Goal: Find specific page/section: Find specific page/section

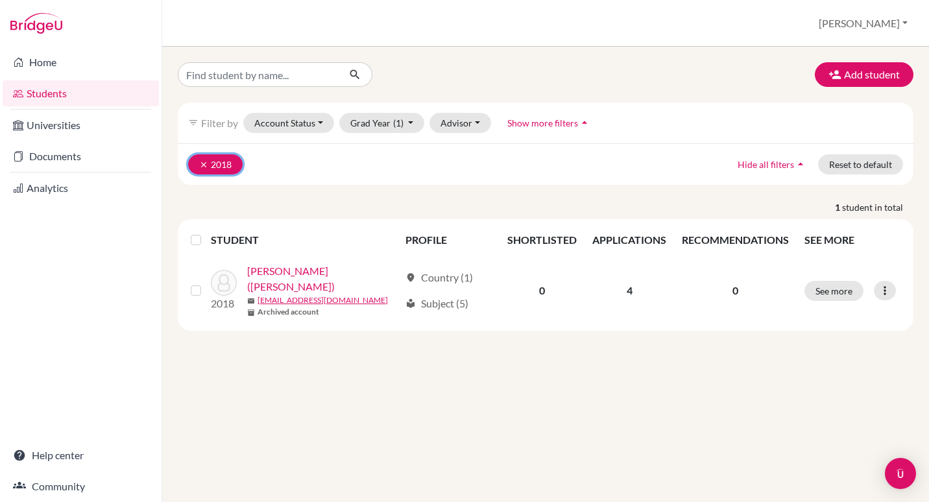
click at [202, 164] on icon "clear" at bounding box center [203, 164] width 9 height 9
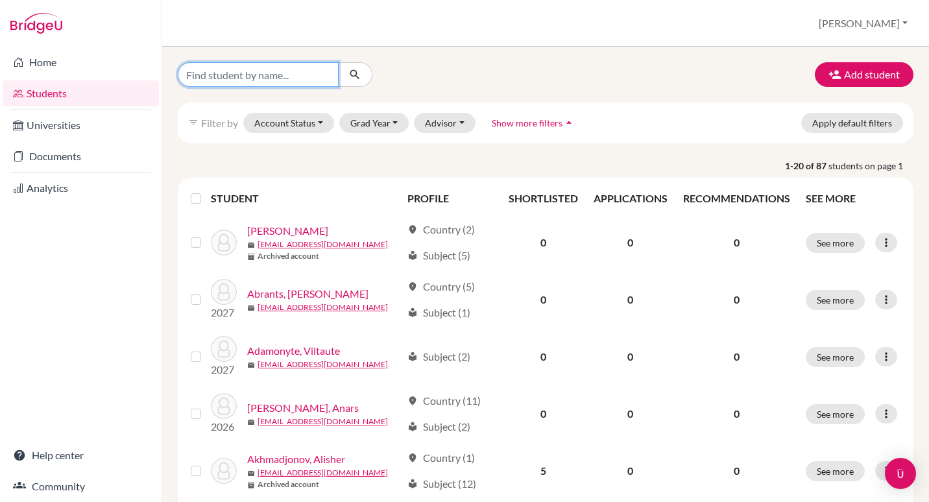
click at [228, 80] on input "Find student by name..." at bounding box center [258, 74] width 161 height 25
type input "maya"
click at [355, 78] on icon "submit" at bounding box center [354, 74] width 13 height 13
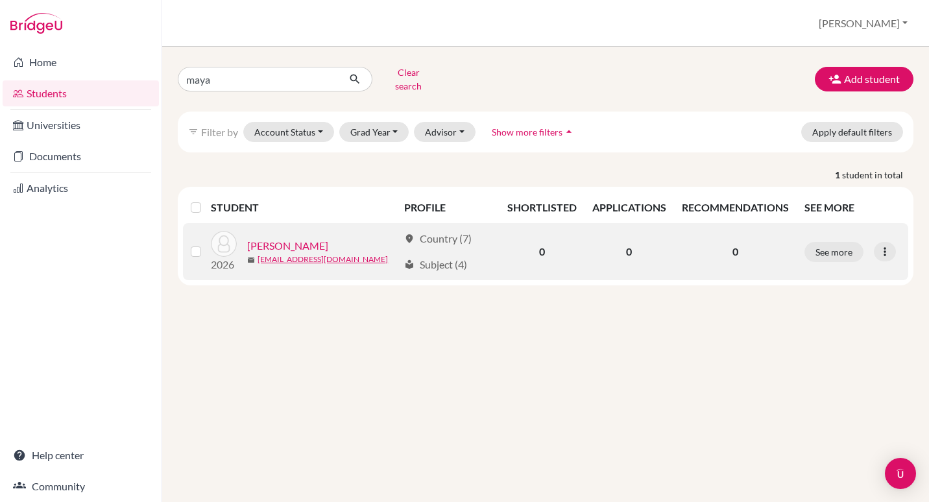
click at [294, 239] on link "[PERSON_NAME]" at bounding box center [287, 246] width 81 height 16
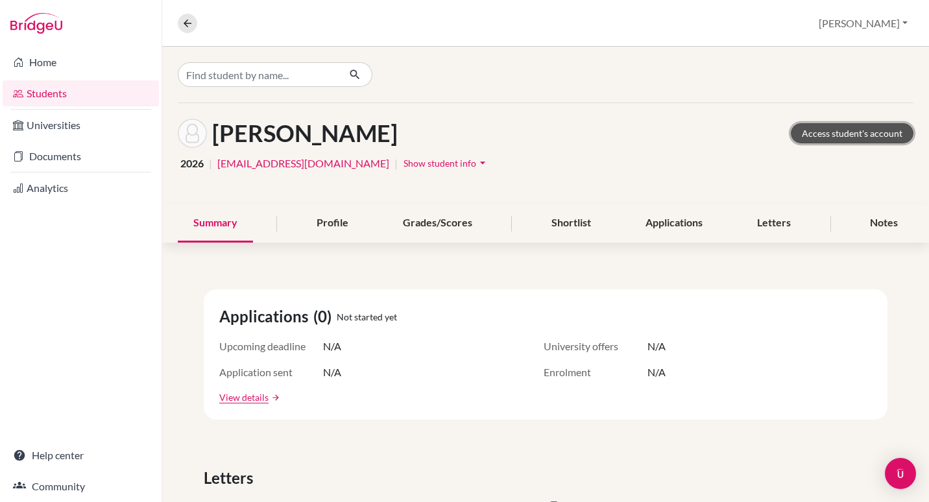
click at [854, 135] on link "Access student's account" at bounding box center [852, 133] width 123 height 20
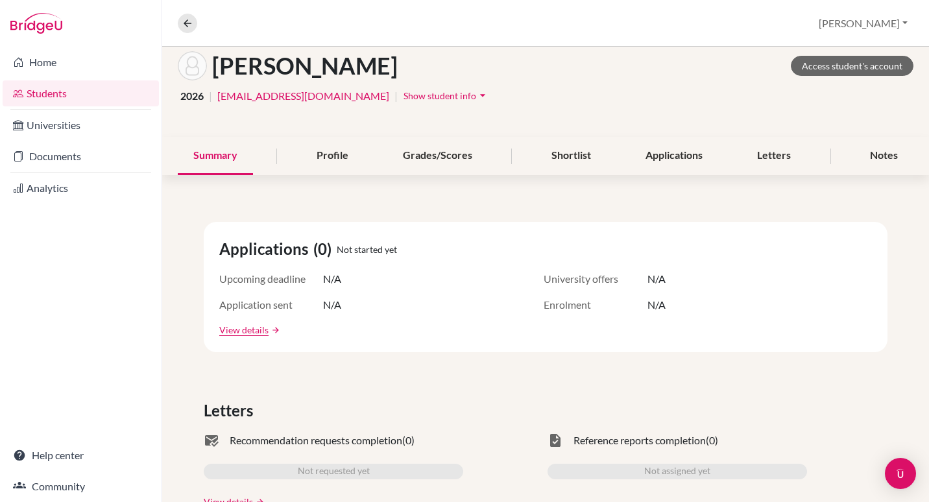
scroll to position [64, 0]
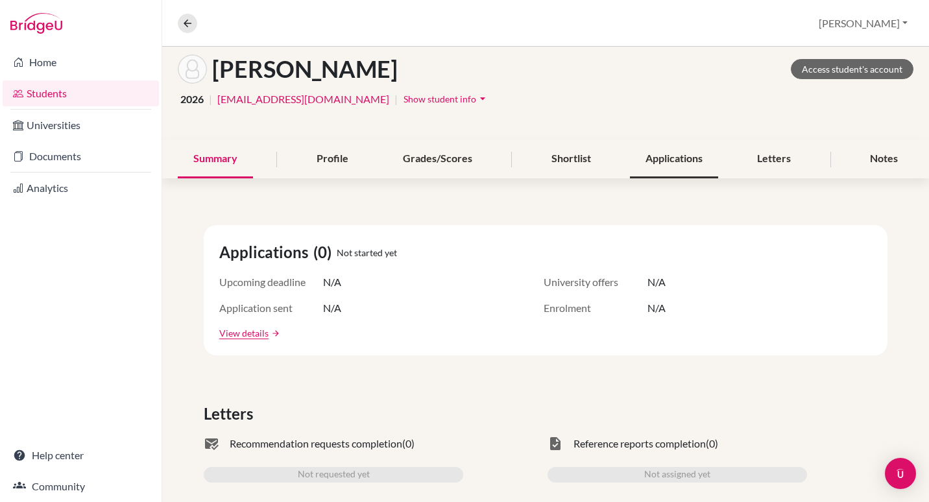
click at [669, 157] on div "Applications" at bounding box center [674, 159] width 88 height 38
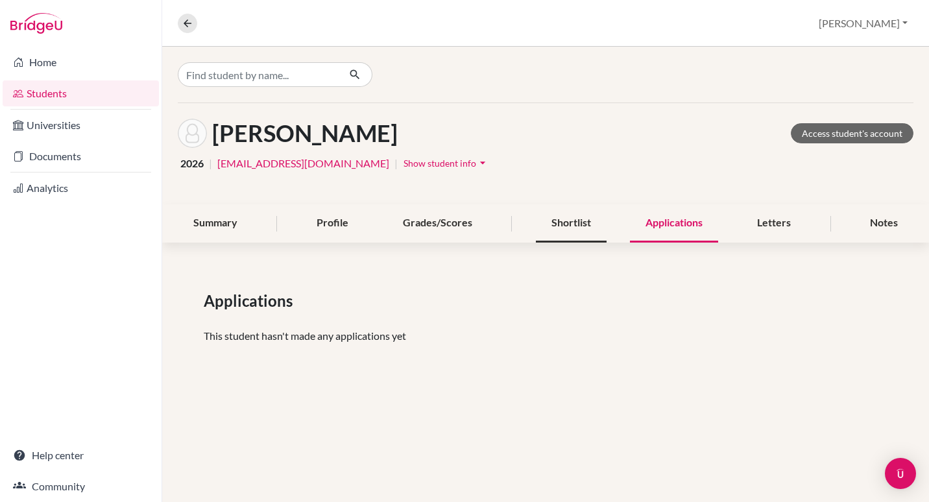
click at [569, 224] on div "Shortlist" at bounding box center [571, 223] width 71 height 38
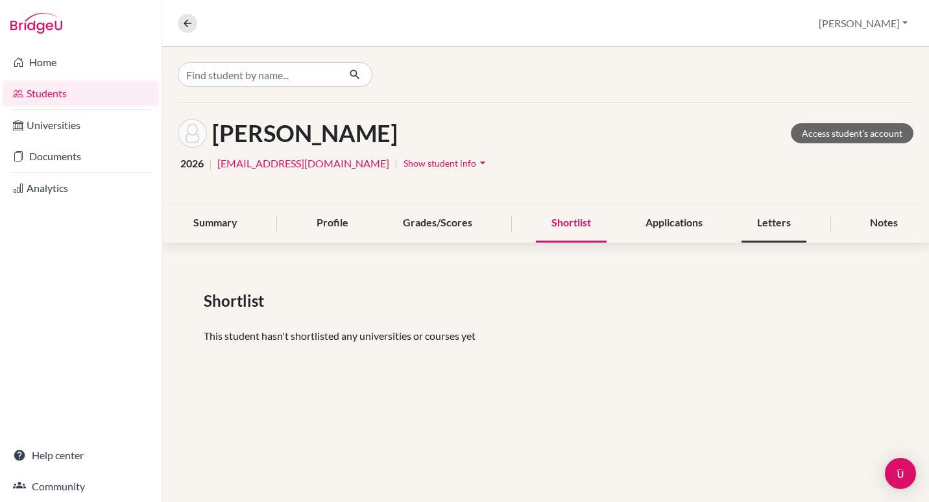
click at [788, 225] on div "Letters" at bounding box center [773, 223] width 65 height 38
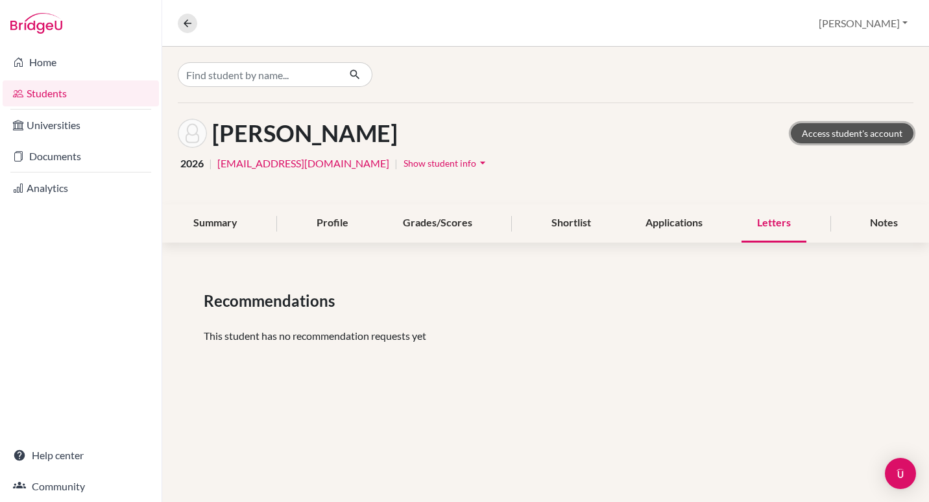
click at [831, 132] on link "Access student's account" at bounding box center [852, 133] width 123 height 20
